Goal: Navigation & Orientation: Find specific page/section

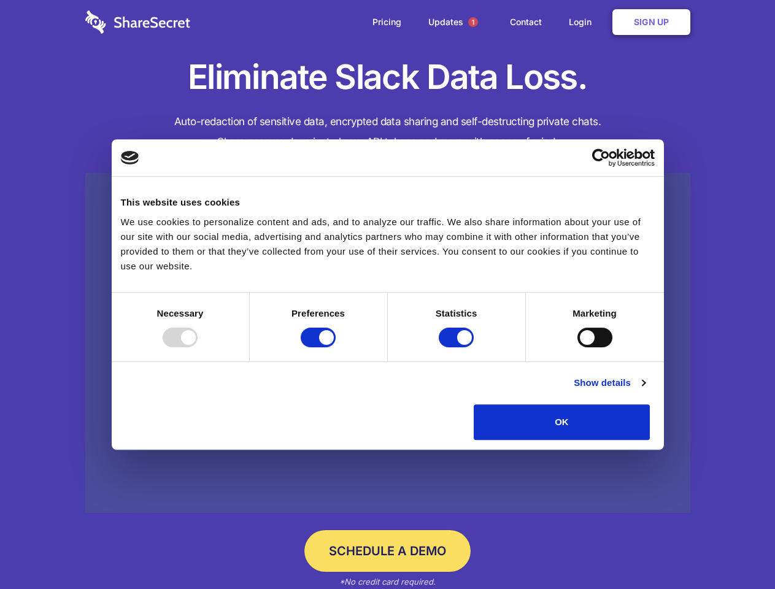
click at [197, 347] on div at bounding box center [180, 337] width 35 height 20
click at [335, 347] on input "Preferences" at bounding box center [317, 337] width 35 height 20
checkbox input "false"
click at [457, 347] on input "Statistics" at bounding box center [455, 337] width 35 height 20
checkbox input "false"
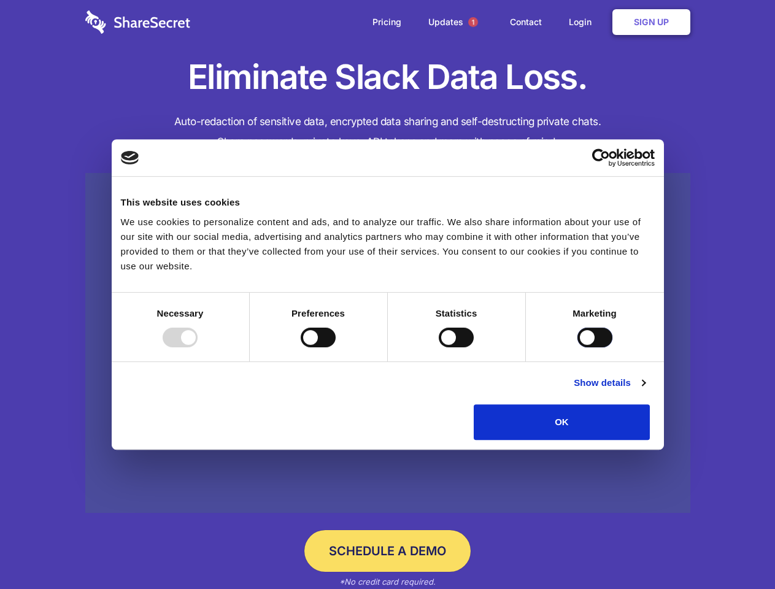
click at [577, 347] on input "Marketing" at bounding box center [594, 337] width 35 height 20
checkbox input "true"
click at [645, 390] on link "Show details" at bounding box center [608, 382] width 71 height 15
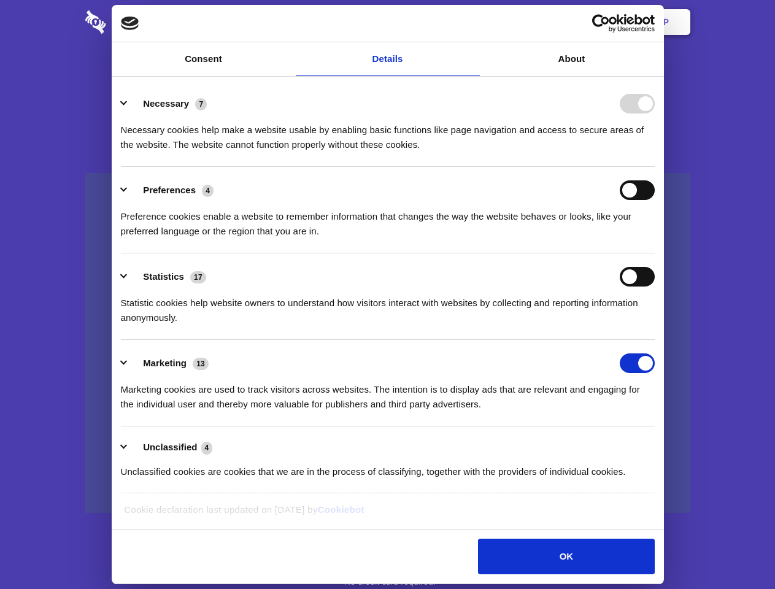
click at [654, 167] on li "Necessary 7 Necessary cookies help make a website usable by enabling basic func…" at bounding box center [388, 123] width 534 height 86
click at [472, 22] on span "1" at bounding box center [473, 22] width 10 height 10
